Goal: Find specific page/section: Find specific page/section

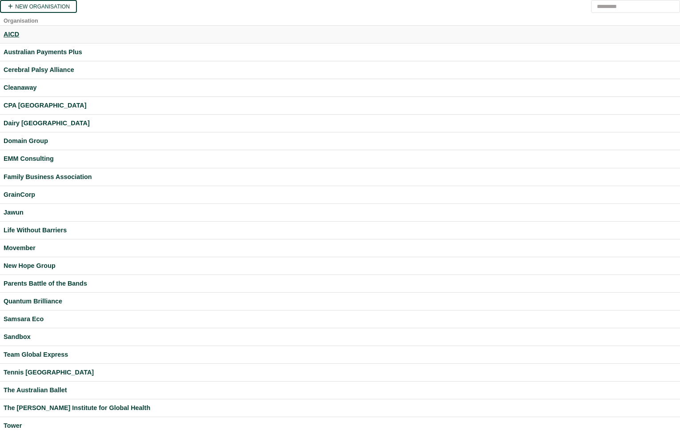
click at [9, 36] on div "AICD" at bounding box center [340, 34] width 673 height 10
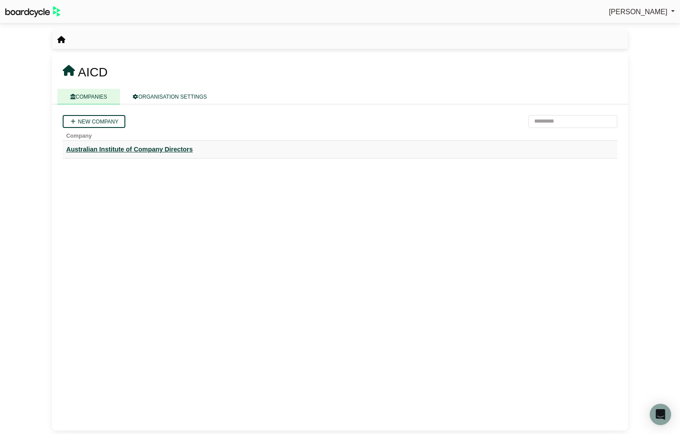
click at [110, 151] on div "Australian Institute of Company Directors" at bounding box center [340, 150] width 548 height 10
